Goal: Task Accomplishment & Management: Manage account settings

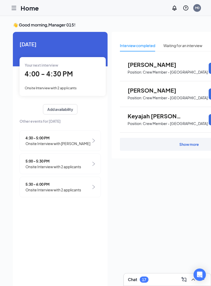
click at [72, 186] on span "5:30 - 6:00 PM" at bounding box center [53, 184] width 56 height 6
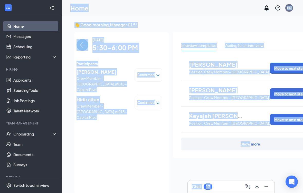
click at [211, 189] on div "Interview completed Waiting for an interview [PERSON_NAME] Position: Crew Membe…" at bounding box center [250, 112] width 155 height 160
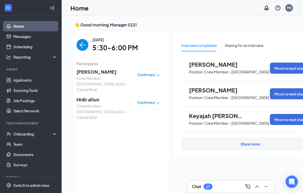
click at [32, 79] on link "Applicants" at bounding box center [35, 80] width 44 height 10
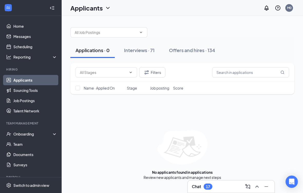
click at [154, 51] on div "Interviews · 71" at bounding box center [139, 50] width 31 height 6
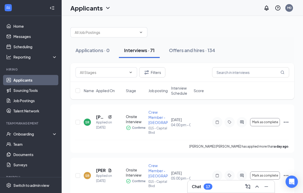
click at [73, 125] on div "SR [PERSON_NAME] [PERSON_NAME] Applied on [DATE] Onsite Interview Confirmed Cre…" at bounding box center [182, 129] width 224 height 48
click at [50, 7] on icon "Collapse" at bounding box center [52, 7] width 5 height 5
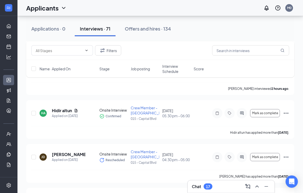
scroll to position [136, 0]
click at [211, 113] on icon "Ellipses" at bounding box center [286, 113] width 6 height 6
click at [211, 122] on div "HA Hidir altun Applied on [DATE] Onsite Interview Confirmed Crew Member - Capit…" at bounding box center [160, 115] width 258 height 21
click at [211, 113] on icon "Ellipses" at bounding box center [286, 113] width 6 height 6
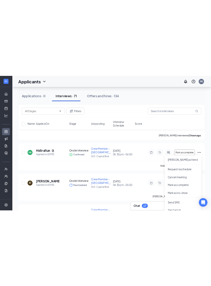
scroll to position [134, 0]
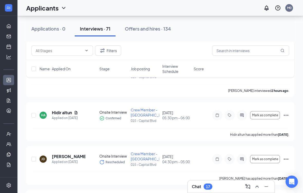
click at [211, 113] on div at bounding box center [230, 115] width 10 height 10
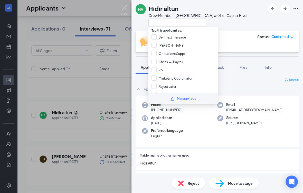
click at [211, 68] on span "Files" at bounding box center [244, 67] width 8 height 5
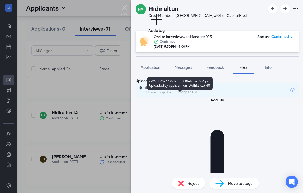
click at [155, 120] on button "Add File" at bounding box center [218, 181] width 164 height 169
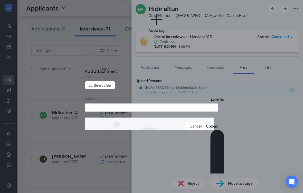
click at [107, 90] on button "Select file" at bounding box center [100, 85] width 31 height 8
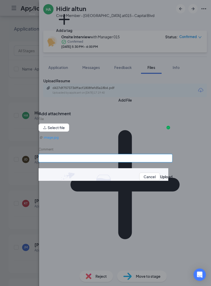
click at [100, 162] on input "Comment" at bounding box center [106, 158] width 134 height 8
type input "I"
type input "i"
type input "Interview questions"
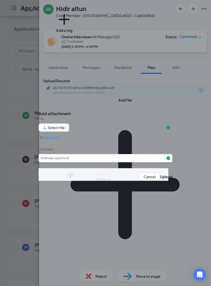
click at [160, 180] on button "Upload" at bounding box center [166, 177] width 12 height 6
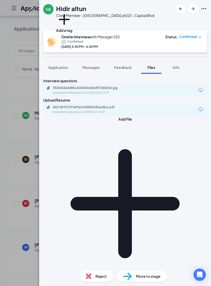
click at [23, 179] on div "HA Hidir altun Crew Member - Capital Blvd. at 015 - Capital Blvd Add a tag Onsi…" at bounding box center [105, 143] width 211 height 286
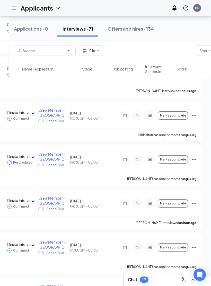
scroll to position [0, 75]
click at [193, 158] on icon "Ellipses" at bounding box center [194, 159] width 6 height 6
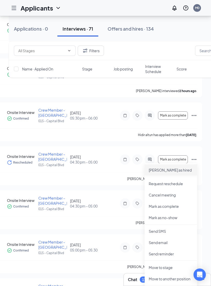
click at [164, 169] on p "[PERSON_NAME] as hired" at bounding box center [171, 169] width 44 height 5
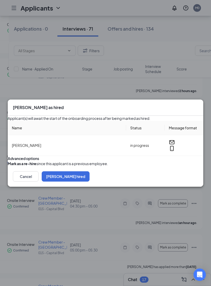
click at [90, 182] on button "[PERSON_NAME] hired" at bounding box center [66, 176] width 48 height 10
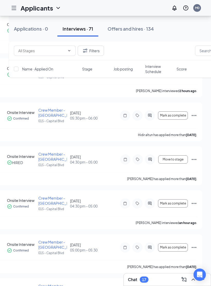
click at [190, 114] on div "Mark as complete" at bounding box center [158, 115] width 77 height 10
click at [187, 115] on button "Mark as complete" at bounding box center [173, 115] width 30 height 8
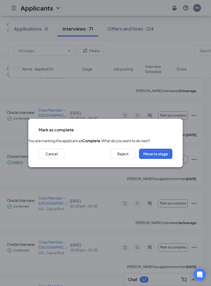
click at [156, 159] on button "Move to stage" at bounding box center [155, 154] width 33 height 10
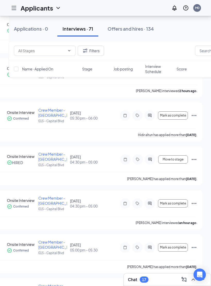
type input "Rate Sign Sheet (next stage)"
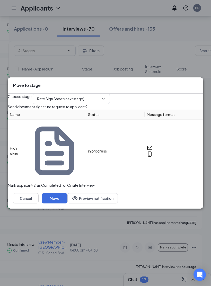
click at [67, 193] on button "Move" at bounding box center [55, 198] width 26 height 10
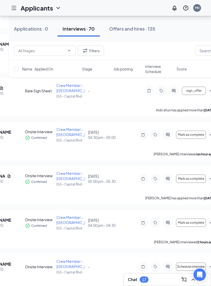
scroll to position [0, 57]
click at [179, 187] on div "[PERSON_NAME] Applied on [DATE] Onsite Interview Confirmed Crew Member - Capita…" at bounding box center [86, 181] width 258 height 21
click at [153, 179] on icon "Tag" at bounding box center [155, 179] width 6 height 4
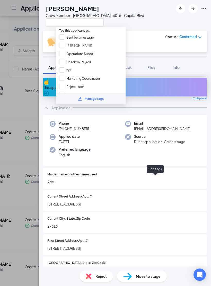
click at [141, 10] on div "[PERSON_NAME] Marrow Crew Member - [GEOGRAPHIC_DATA]. at [GEOGRAPHIC_DATA]" at bounding box center [125, 15] width 172 height 31
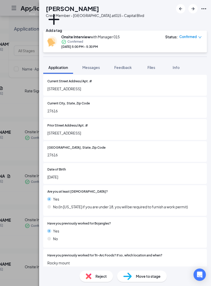
scroll to position [116, 0]
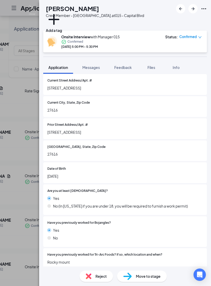
click at [154, 67] on span "Files" at bounding box center [151, 67] width 8 height 5
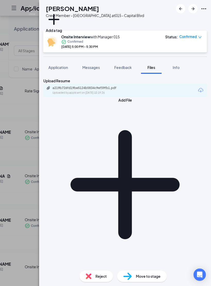
click at [61, 117] on button "Add File" at bounding box center [125, 181] width 164 height 169
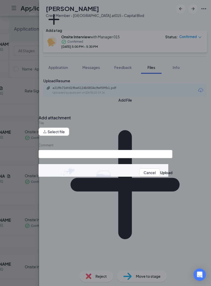
click at [60, 136] on button "Select file" at bounding box center [54, 132] width 31 height 8
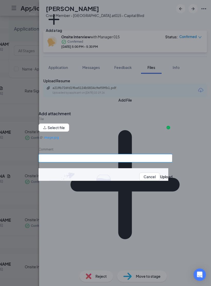
click at [114, 162] on input "Comment" at bounding box center [106, 158] width 134 height 8
type input "Interview questions"
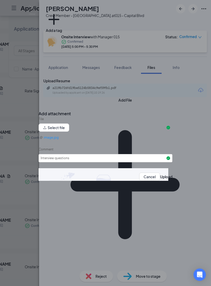
click at [160, 180] on button "Upload" at bounding box center [166, 177] width 12 height 6
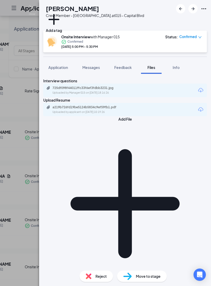
click at [155, 279] on span "Move to stage" at bounding box center [148, 276] width 25 height 6
type input "Rate Sign Sheet (next stage)"
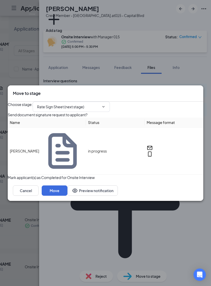
click at [67, 192] on button "Move" at bounding box center [55, 190] width 26 height 10
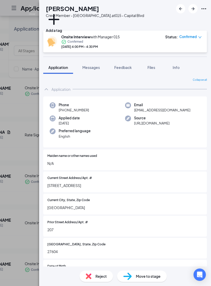
click at [18, 199] on div "MH [PERSON_NAME] Crew Member - Capital Blvd. at [GEOGRAPHIC_DATA] Add a tag Ons…" at bounding box center [105, 143] width 211 height 286
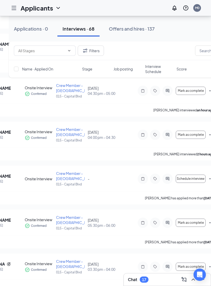
click at [138, 30] on div "Offers and hires · 137" at bounding box center [132, 28] width 46 height 6
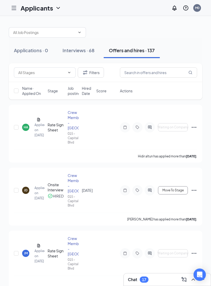
click at [177, 192] on span "Move To Stage" at bounding box center [172, 191] width 21 height 4
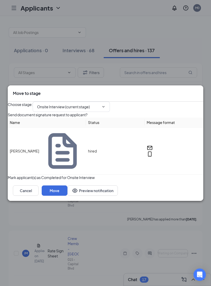
type input "Rate Sign Sheet (next stage)"
click at [67, 191] on button "Move" at bounding box center [55, 190] width 26 height 10
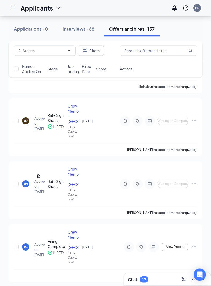
scroll to position [69, 0]
click at [37, 206] on div "[PERSON_NAME] Marrow Applied on [DATE] Rate Sign Sheet Crew Member - Capital Bl…" at bounding box center [105, 186] width 183 height 40
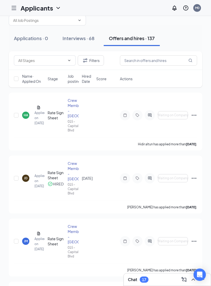
scroll to position [12, 0]
